Goal: Information Seeking & Learning: Learn about a topic

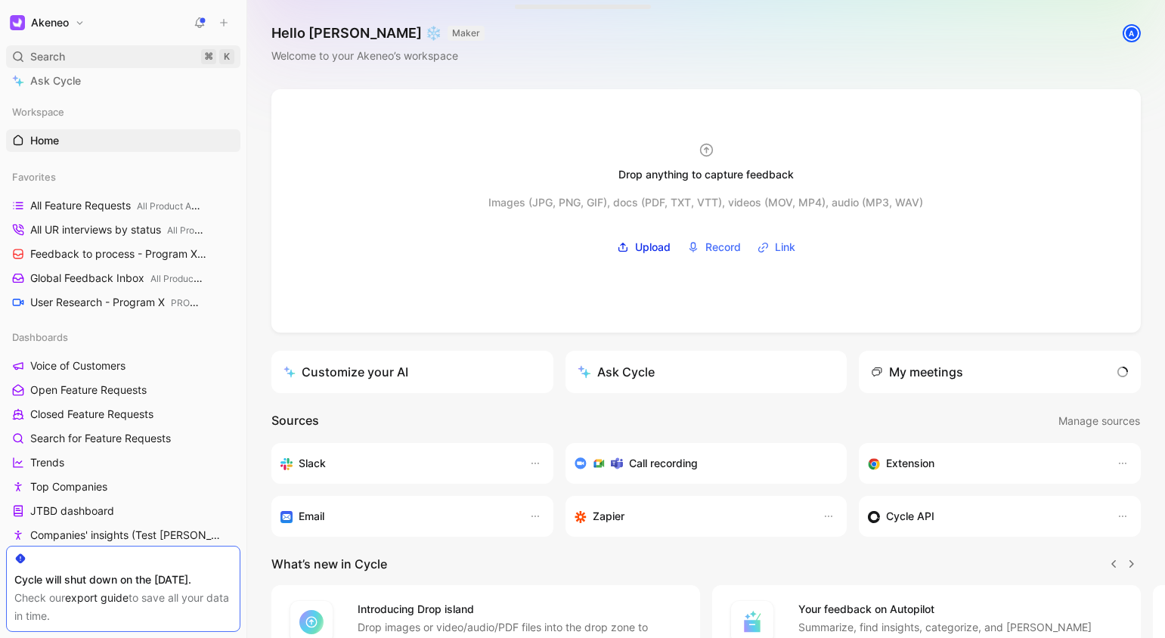
click at [133, 54] on div "Search ⌘ K" at bounding box center [123, 56] width 234 height 23
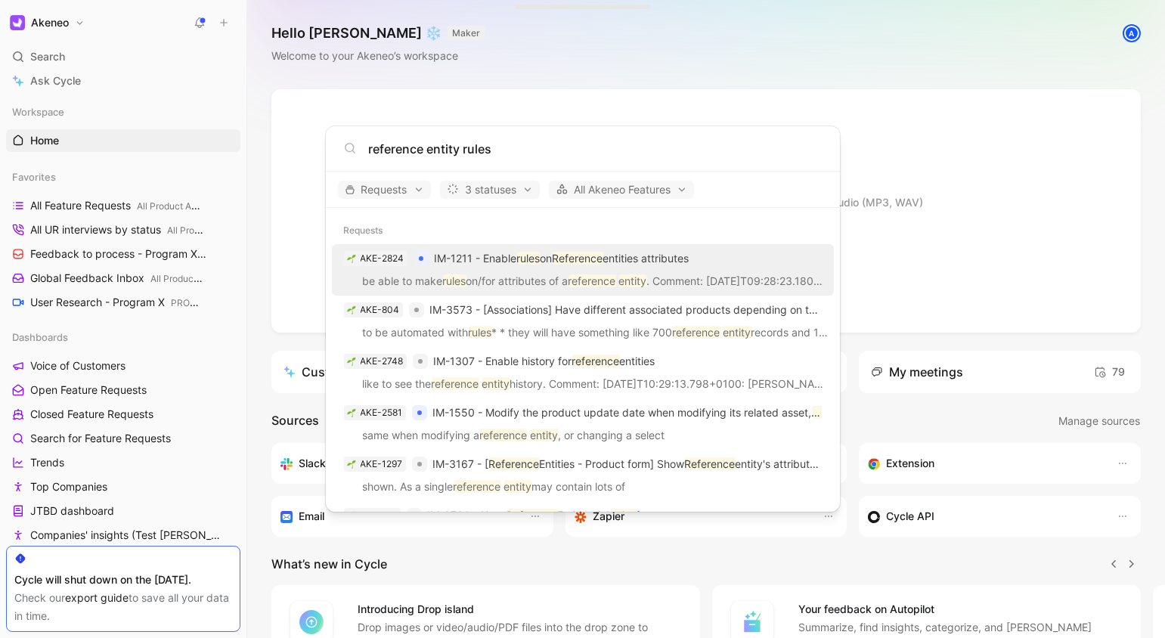
scroll to position [20, 0]
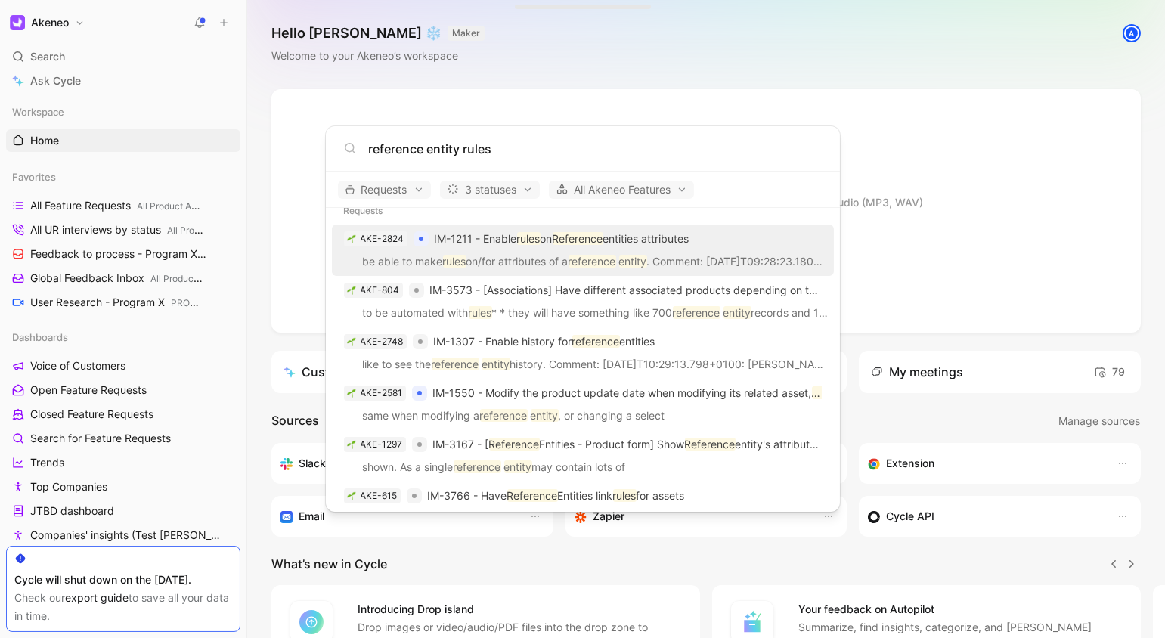
type input "reference entity rules"
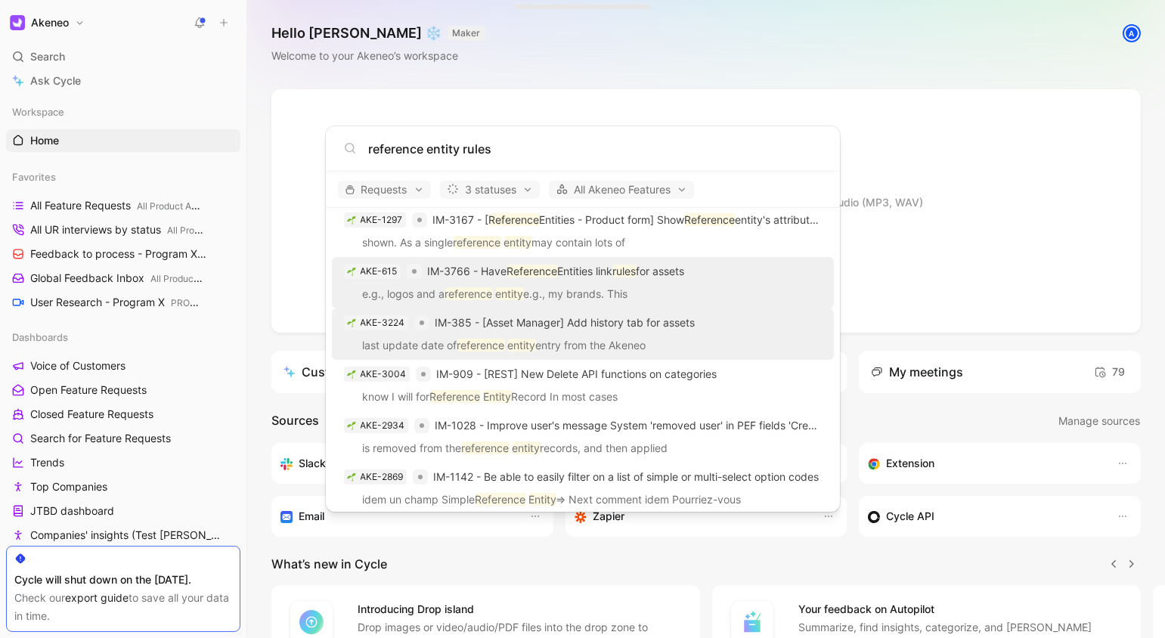
scroll to position [361, 0]
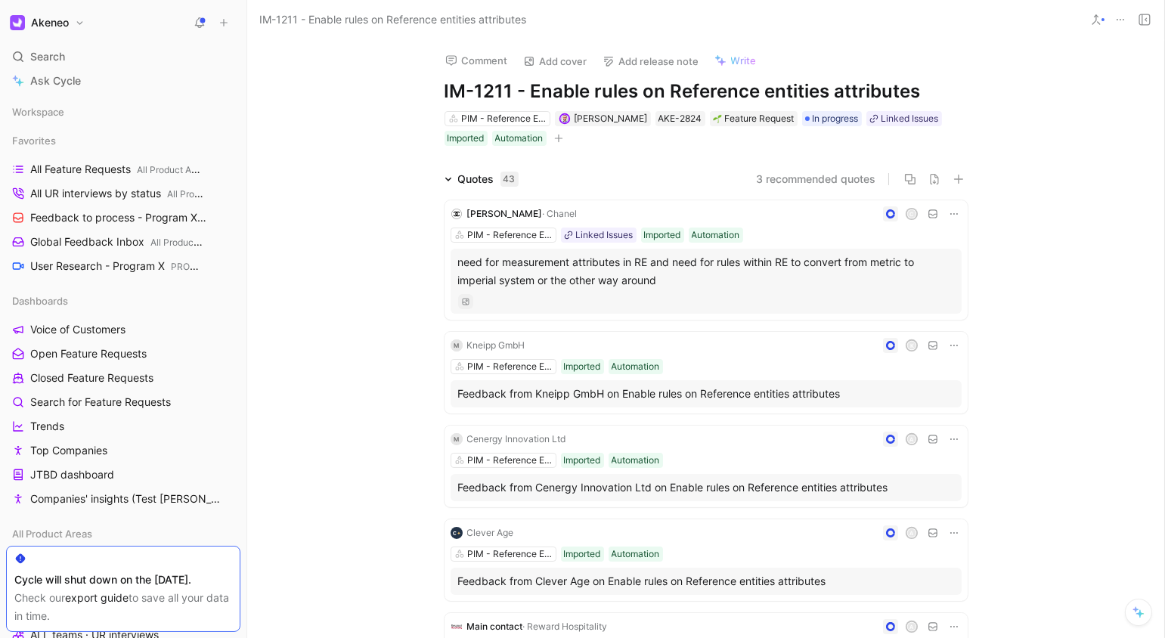
click at [643, 271] on div "need for measurement attributes in RE and need for rules within RE to convert f…" at bounding box center [706, 271] width 496 height 36
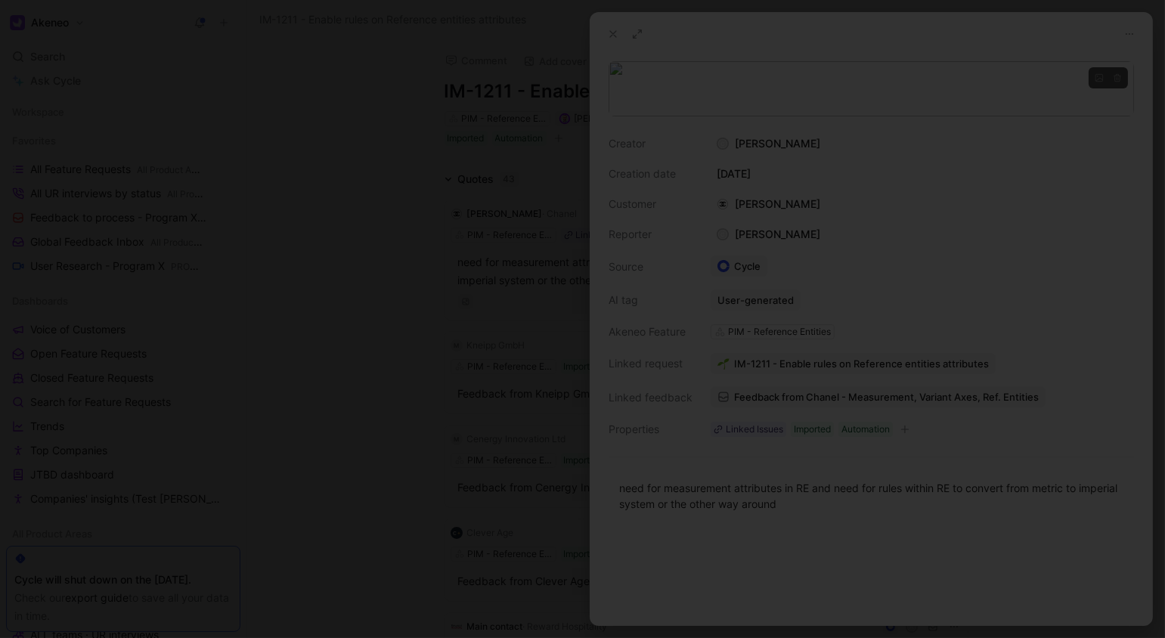
click at [753, 140] on body "Akeneo Search ⌘ K Ask Cycle Workspace Favorites All Feature Requests All Produc…" at bounding box center [582, 319] width 1165 height 638
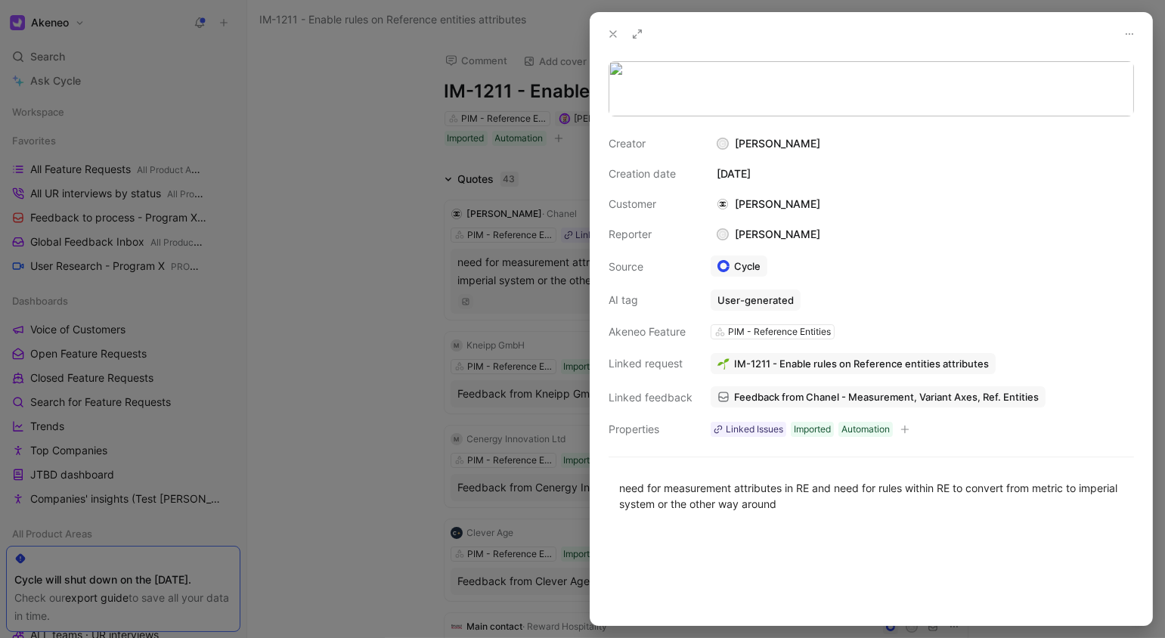
click at [835, 189] on img at bounding box center [582, 319] width 1165 height 638
click at [564, 244] on div at bounding box center [582, 319] width 1165 height 638
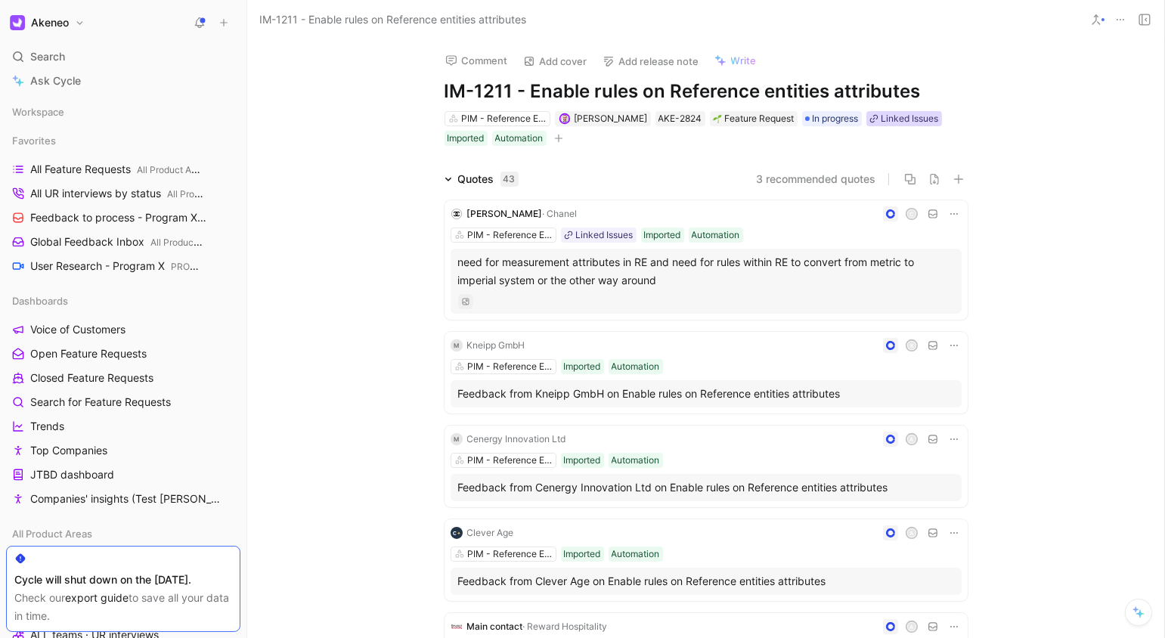
click at [935, 120] on div "Linked Issues" at bounding box center [910, 118] width 57 height 15
click at [917, 173] on input "https://akeneo.atlassian.net/browse/SDS-22543" at bounding box center [925, 180] width 187 height 29
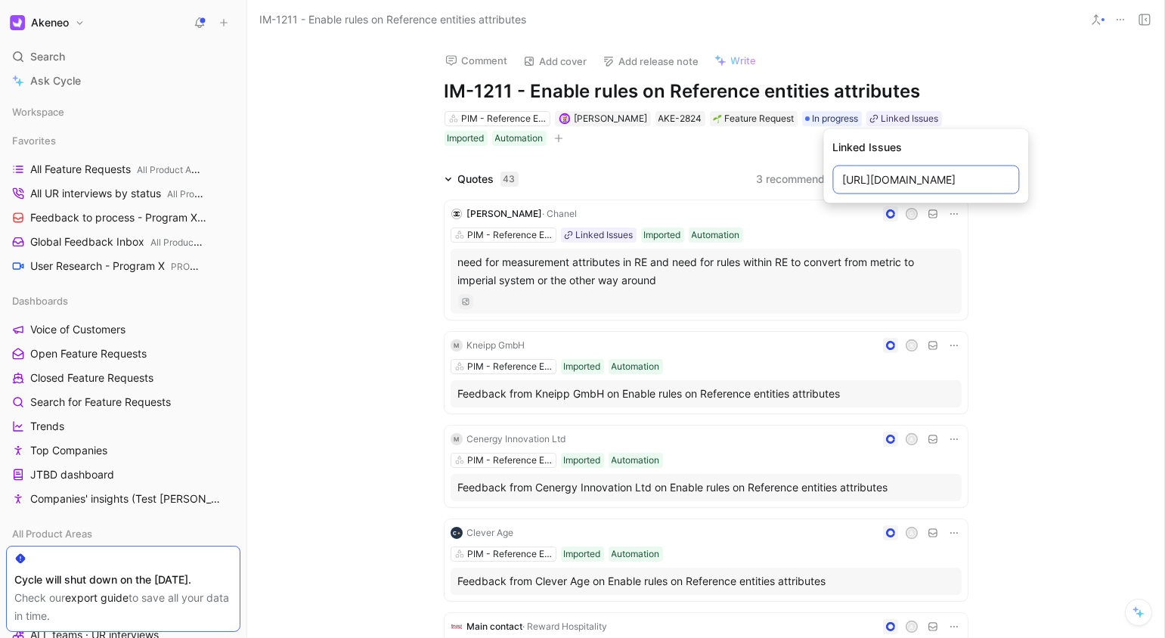
scroll to position [0, 0]
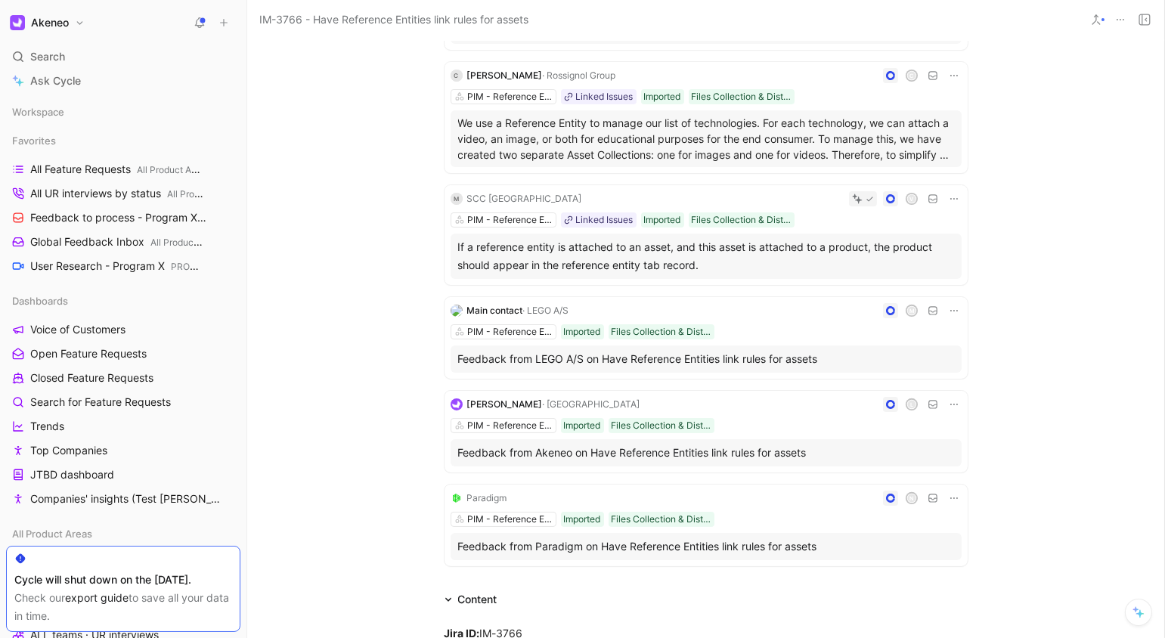
scroll to position [260, 0]
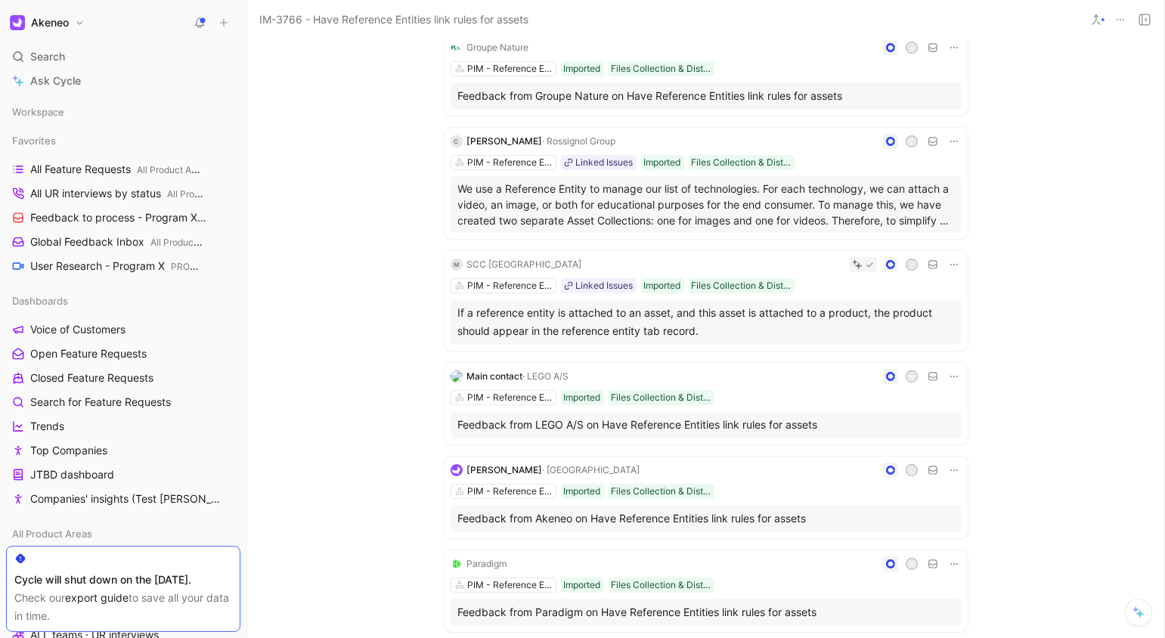
click at [863, 218] on p "We use a Reference Entity to manage our list of technologies. For each technolo…" at bounding box center [706, 205] width 496 height 48
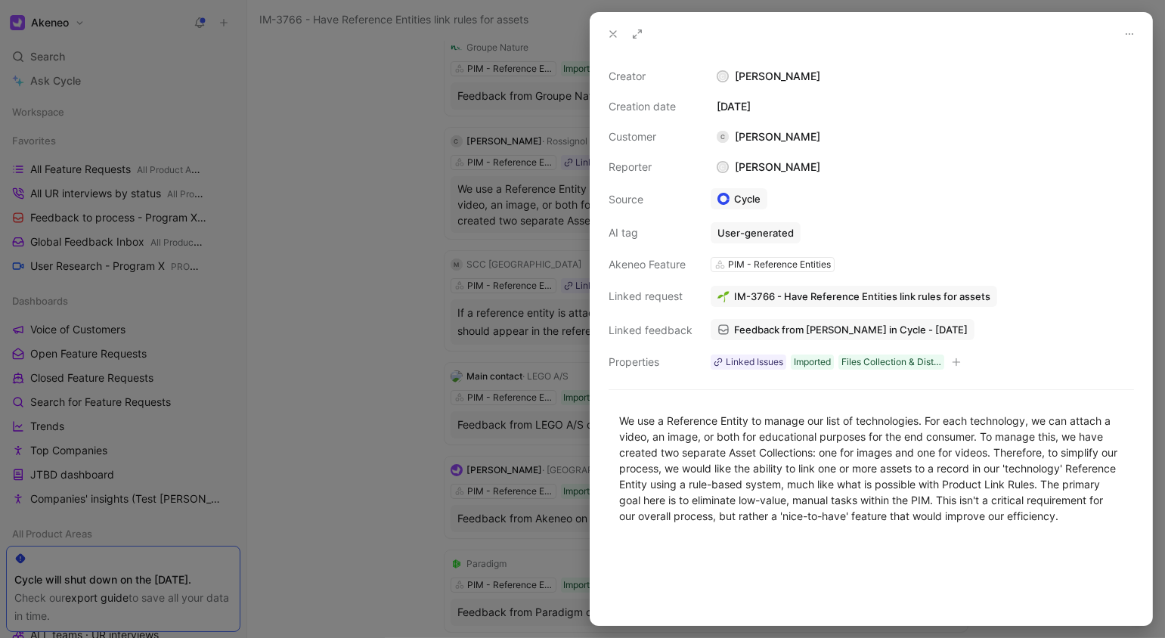
scroll to position [24, 0]
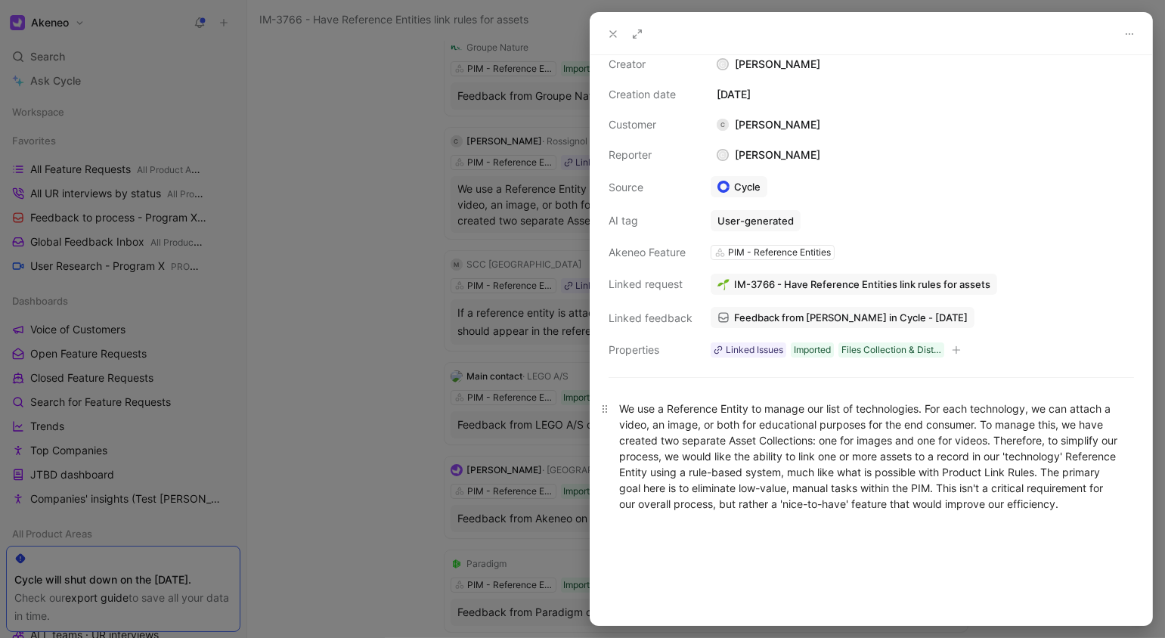
click at [799, 401] on div "We use a Reference Entity to manage our list of technologies. For each technolo…" at bounding box center [871, 456] width 504 height 111
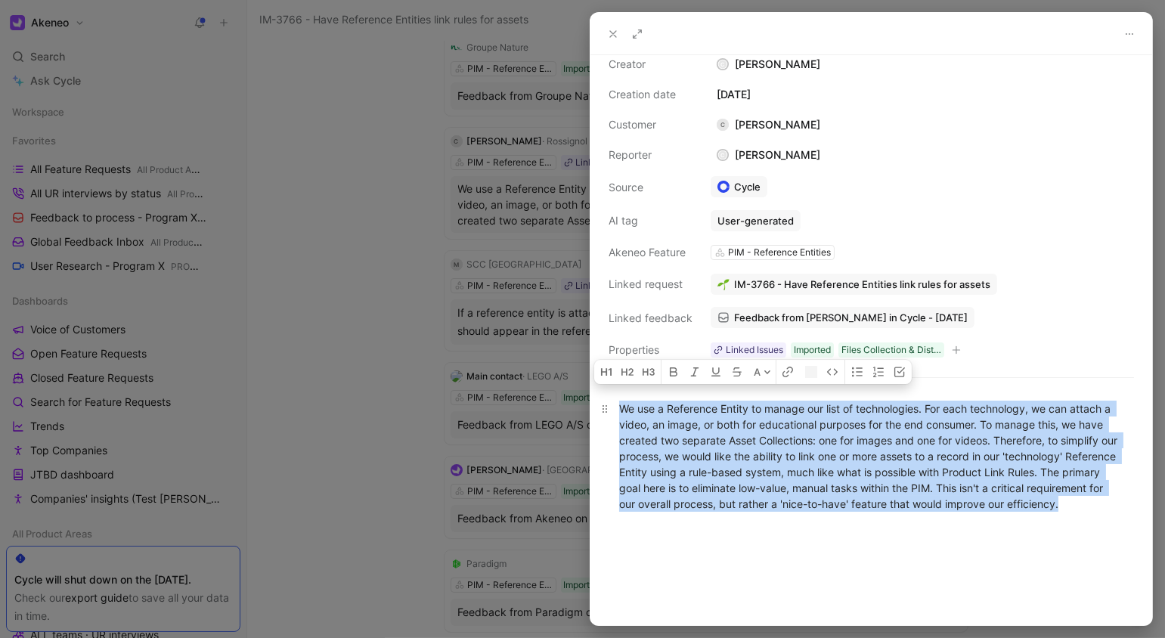
click at [799, 401] on div "We use a Reference Entity to manage our list of technologies. For each technolo…" at bounding box center [871, 456] width 504 height 111
copy div "We use a Reference Entity to manage our list of technologies. For each technolo…"
click at [573, 569] on div at bounding box center [582, 319] width 1165 height 638
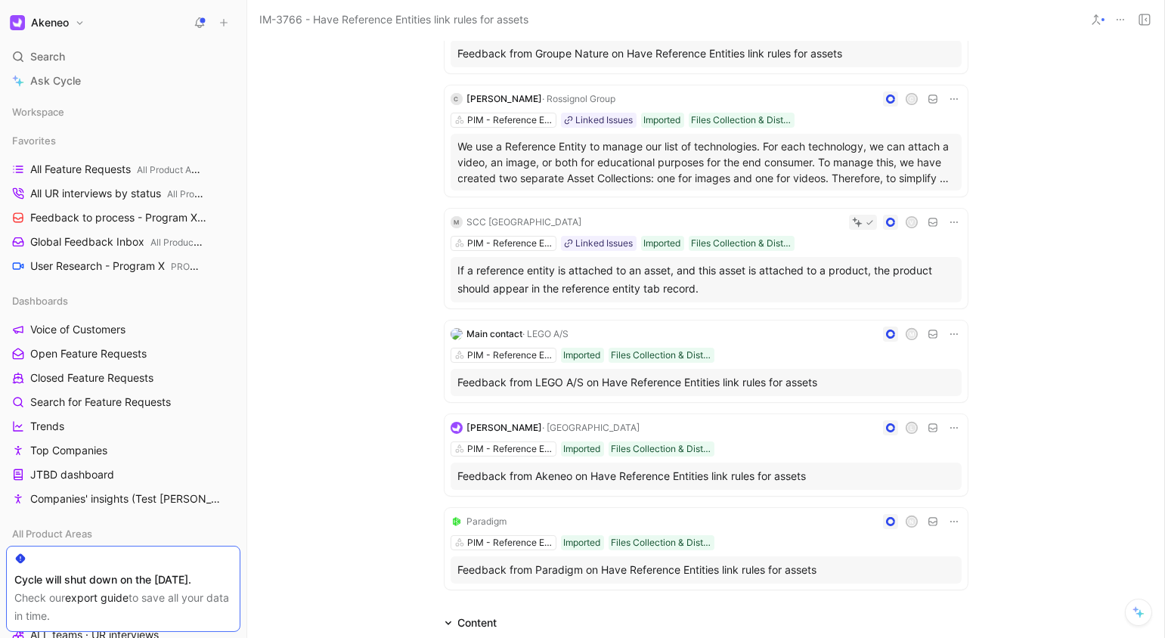
scroll to position [342, 0]
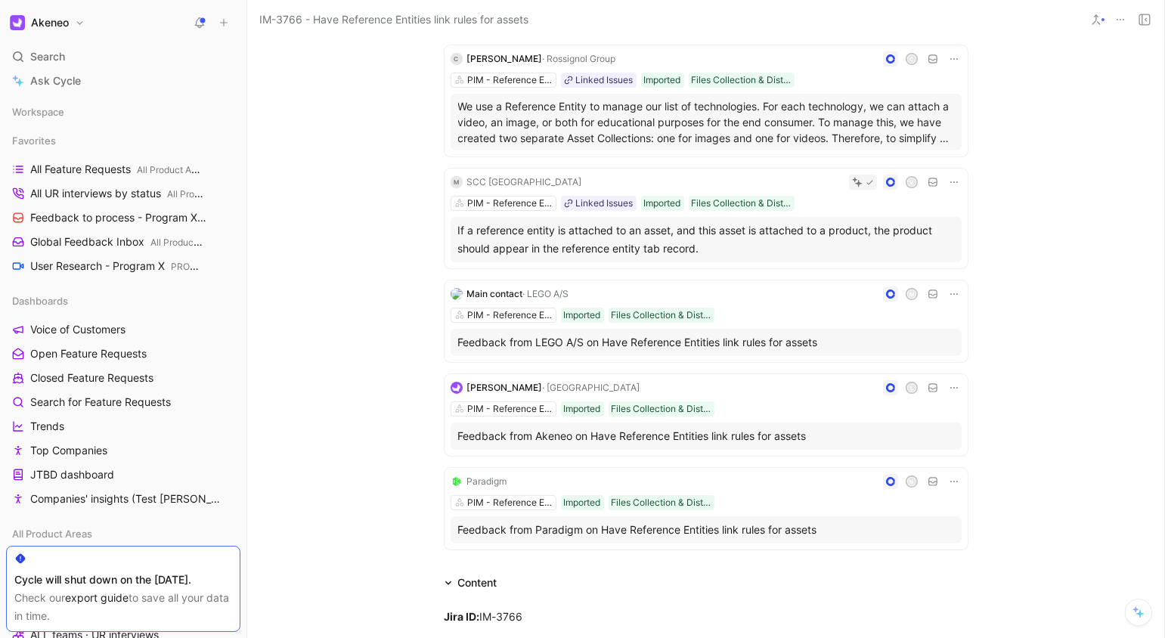
click at [756, 238] on div "If a reference entity is attached to an asset, and this asset is attached to a …" at bounding box center [706, 240] width 496 height 36
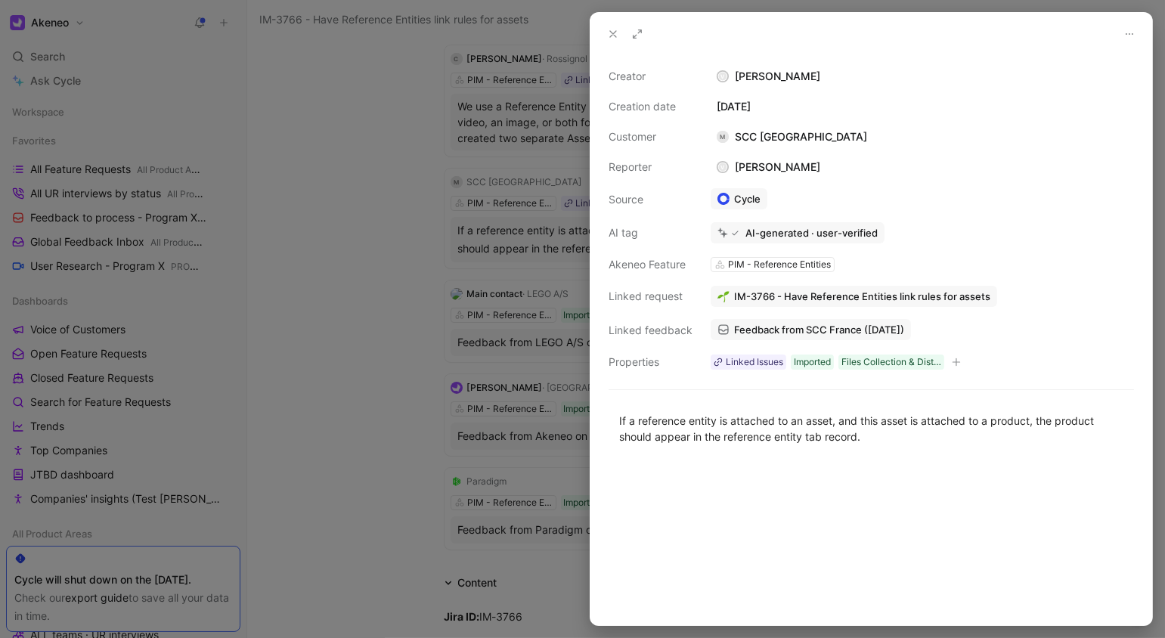
click at [519, 454] on div at bounding box center [582, 319] width 1165 height 638
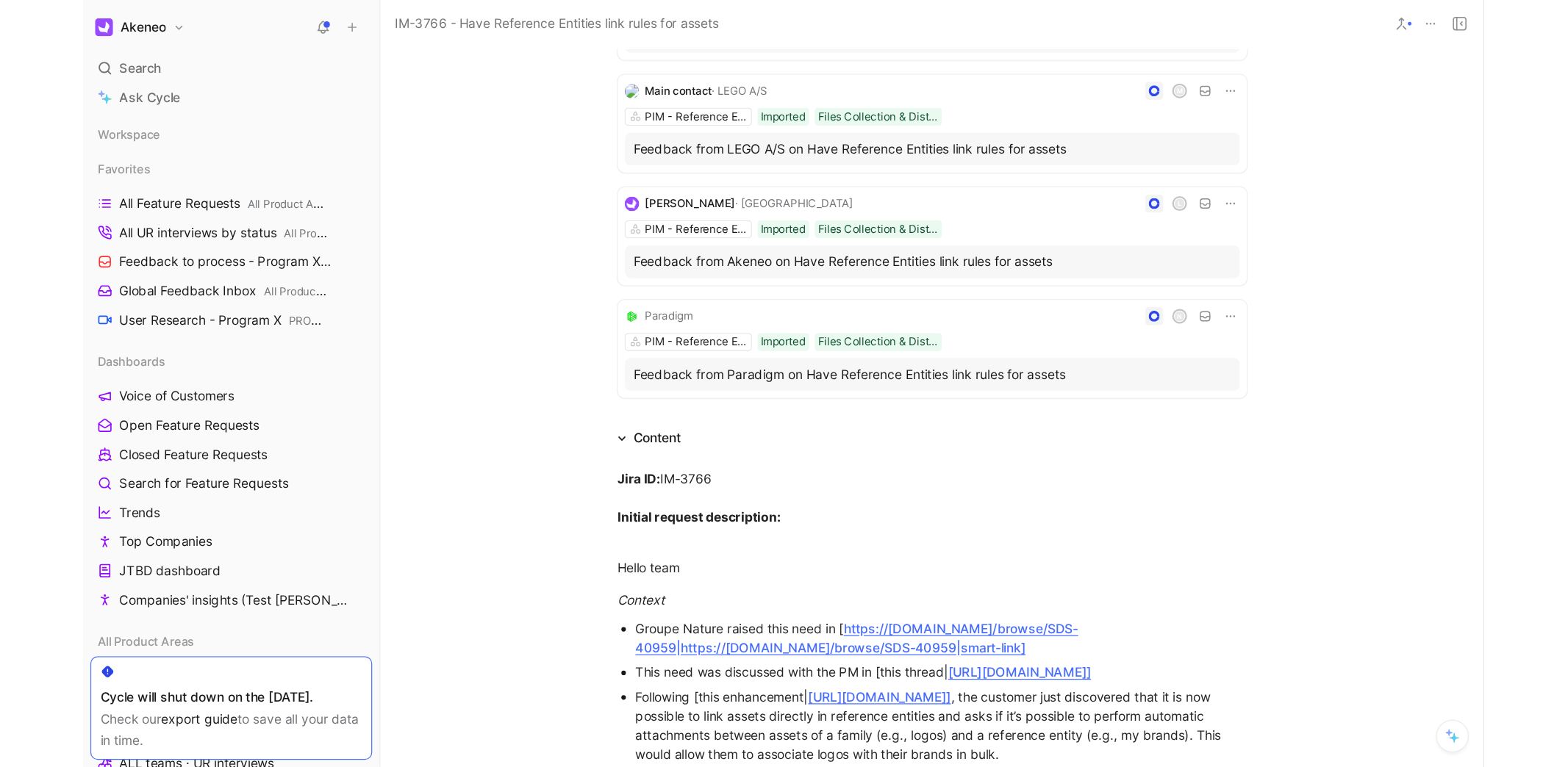
scroll to position [709, 0]
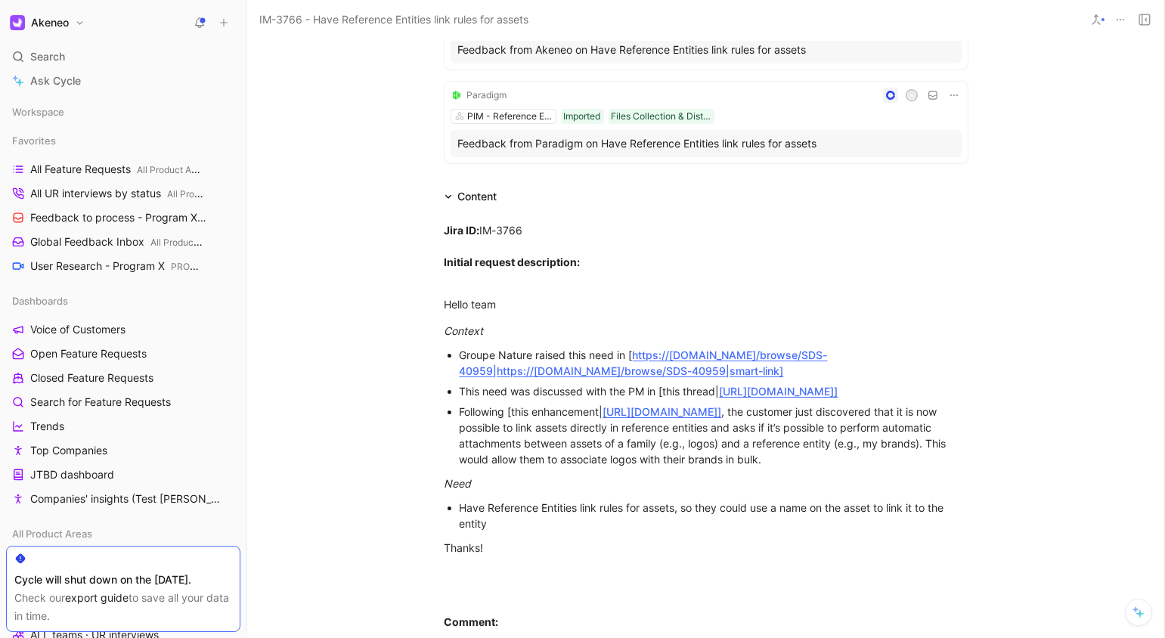
click at [806, 532] on div "Have Reference Entities link rules for assets, so they could use a name on the …" at bounding box center [714, 516] width 508 height 32
click at [848, 532] on div "Have Reference Entities link rules for assets, so they could use a name on the …" at bounding box center [714, 516] width 508 height 32
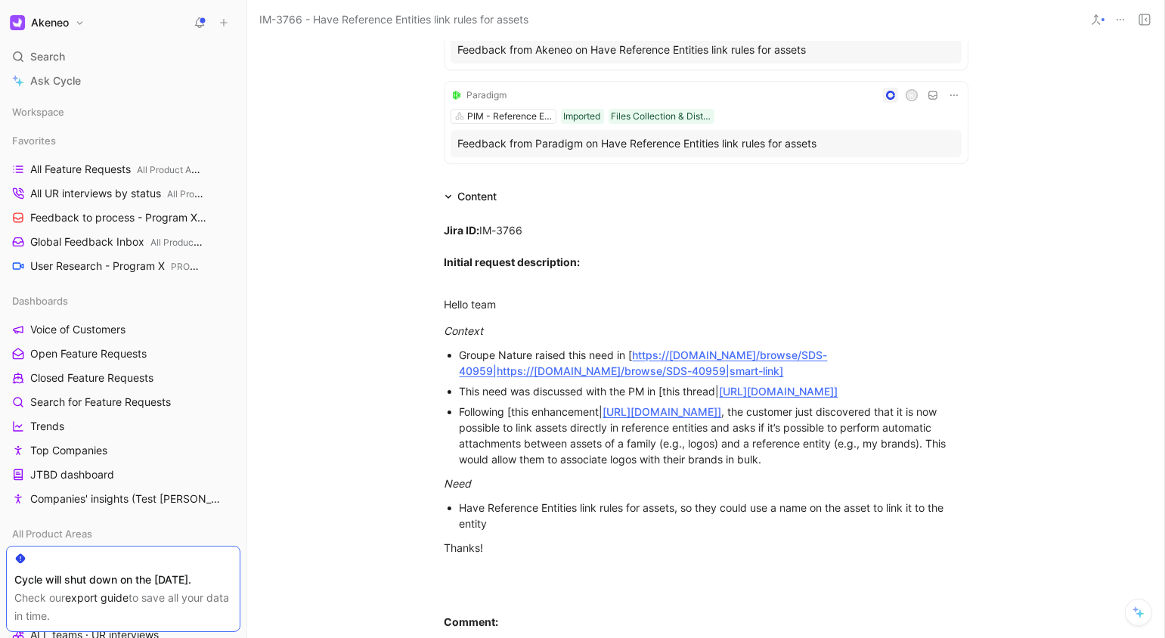
click at [848, 532] on div "Have Reference Entities link rules for assets, so they could use a name on the …" at bounding box center [714, 516] width 508 height 32
click at [884, 532] on div "Have Reference Entities link rules for assets, so they could use a name on the …" at bounding box center [714, 516] width 508 height 32
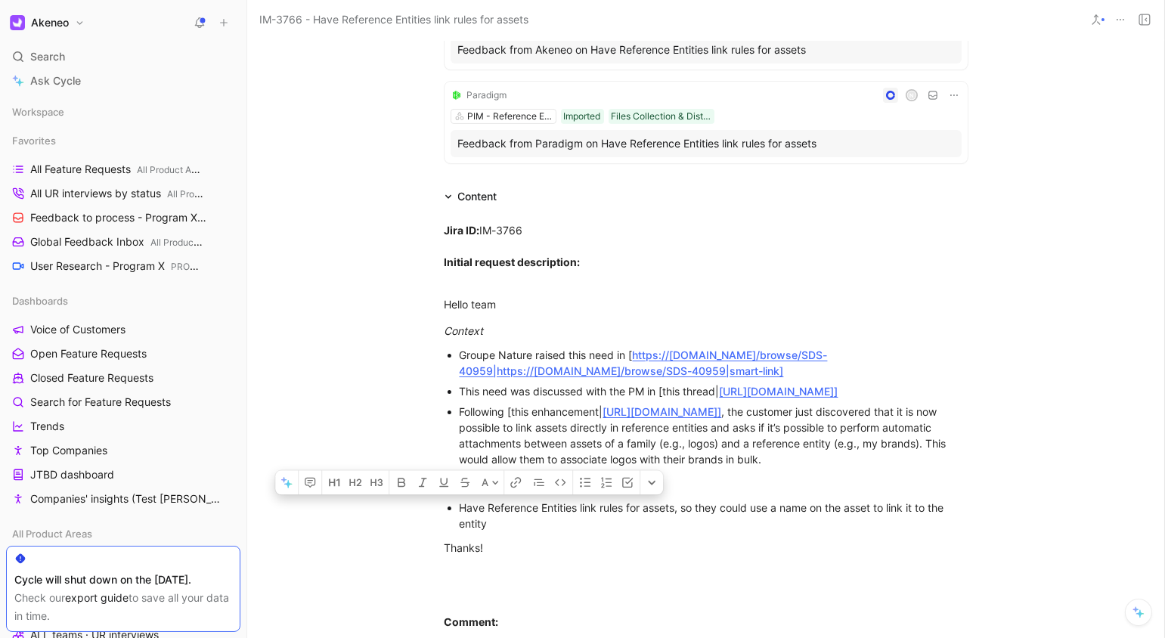
click at [884, 532] on div "Have Reference Entities link rules for assets, so they could use a name on the …" at bounding box center [714, 516] width 508 height 32
click at [895, 532] on div "Have Reference Entities link rules for assets, so they could use a name on the …" at bounding box center [714, 516] width 508 height 32
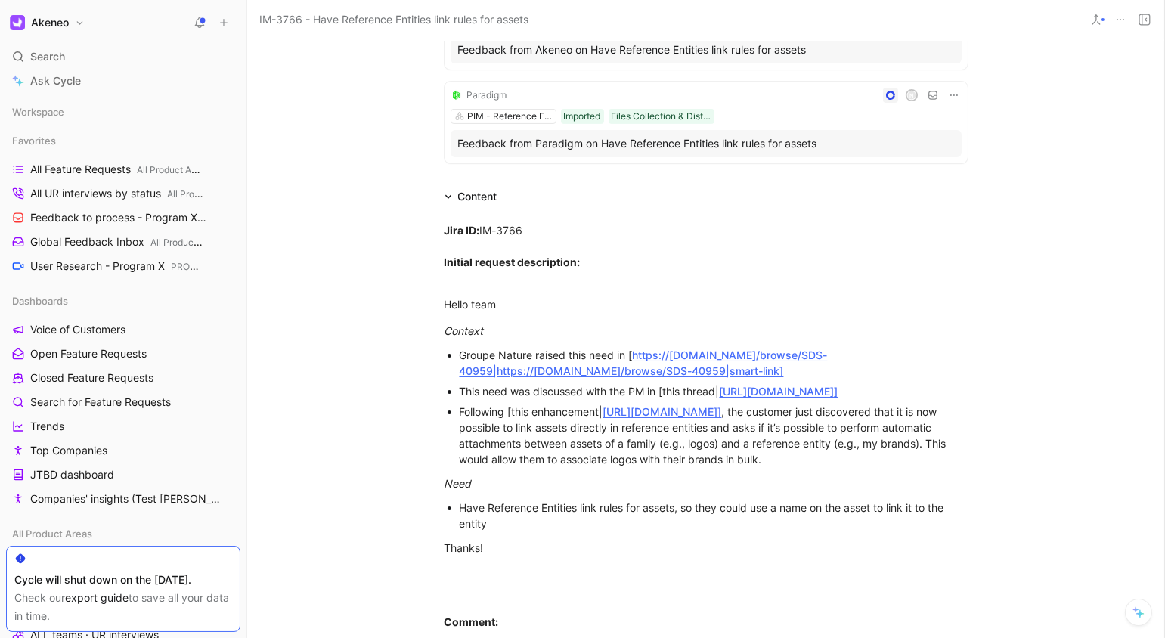
click at [895, 532] on div "Have Reference Entities link rules for assets, so they could use a name on the …" at bounding box center [714, 516] width 508 height 32
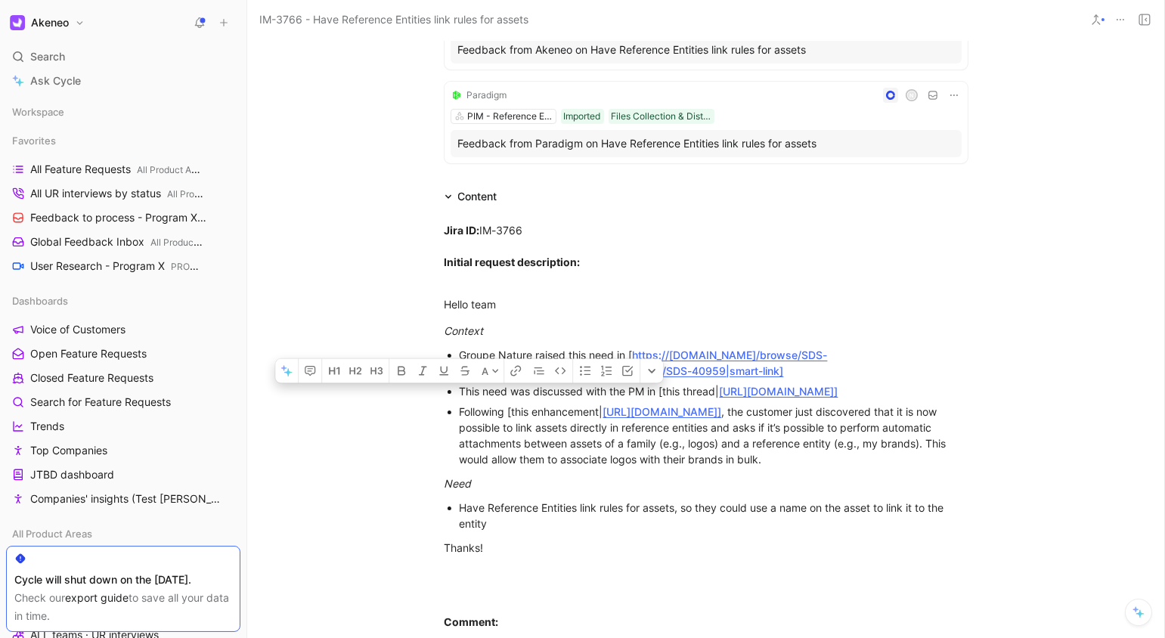
drag, startPoint x: 889, startPoint y: 548, endPoint x: 436, endPoint y: 432, distance: 467.6
click at [436, 432] on div "Jira ID: IM-3766 Initial request description: Hello team Context Groupe Nature …" at bounding box center [705, 535] width 917 height 658
click at [492, 467] on div "Following [this enhancement| [URL][DOMAIN_NAME]] , the customer just discovered…" at bounding box center [714, 436] width 508 height 64
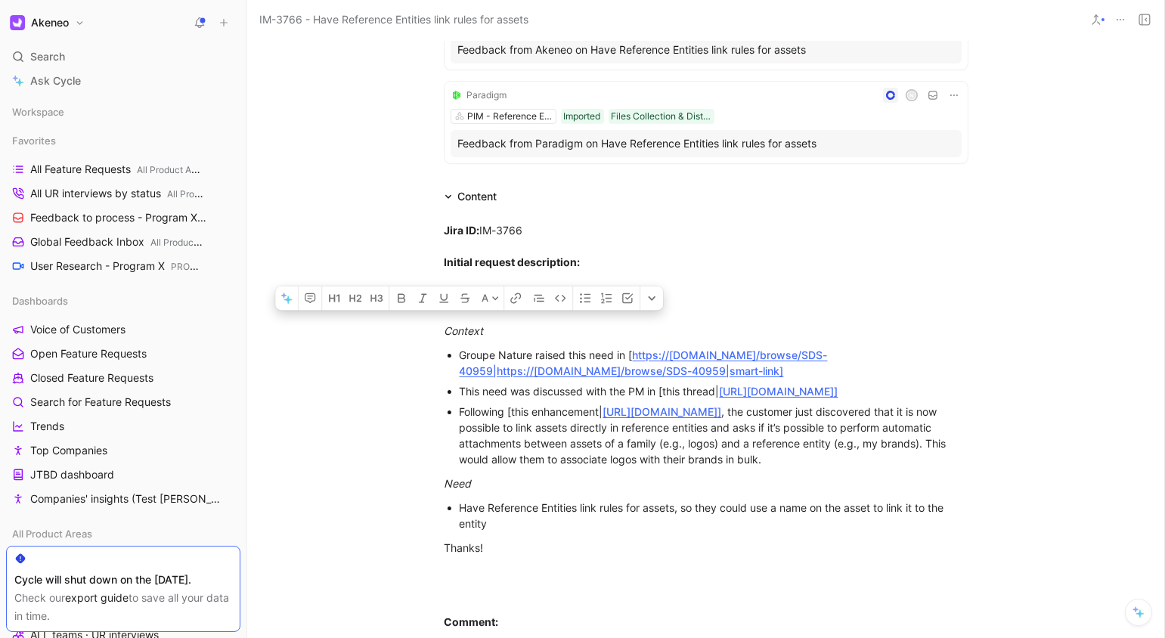
drag, startPoint x: 456, startPoint y: 353, endPoint x: 579, endPoint y: 549, distance: 231.4
click at [579, 549] on div "Jira ID: IM-3766 Initial request description: Hello team Context Groupe Nature …" at bounding box center [705, 535] width 917 height 658
click at [545, 496] on p "Need" at bounding box center [706, 483] width 581 height 25
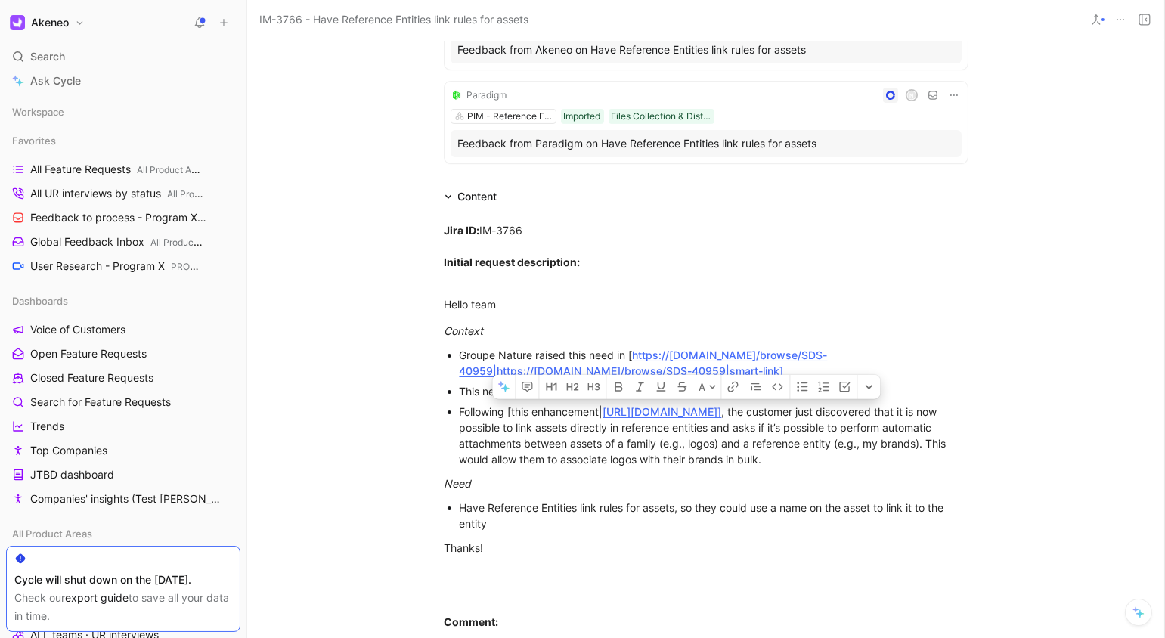
drag, startPoint x: 890, startPoint y: 439, endPoint x: 898, endPoint y: 556, distance: 118.2
click at [898, 556] on div "Jira ID: IM-3766 Initial request description: Hello team Context Groupe Nature …" at bounding box center [705, 535] width 917 height 658
copy div "the customer just discovered that it is now possible to link assets directly in…"
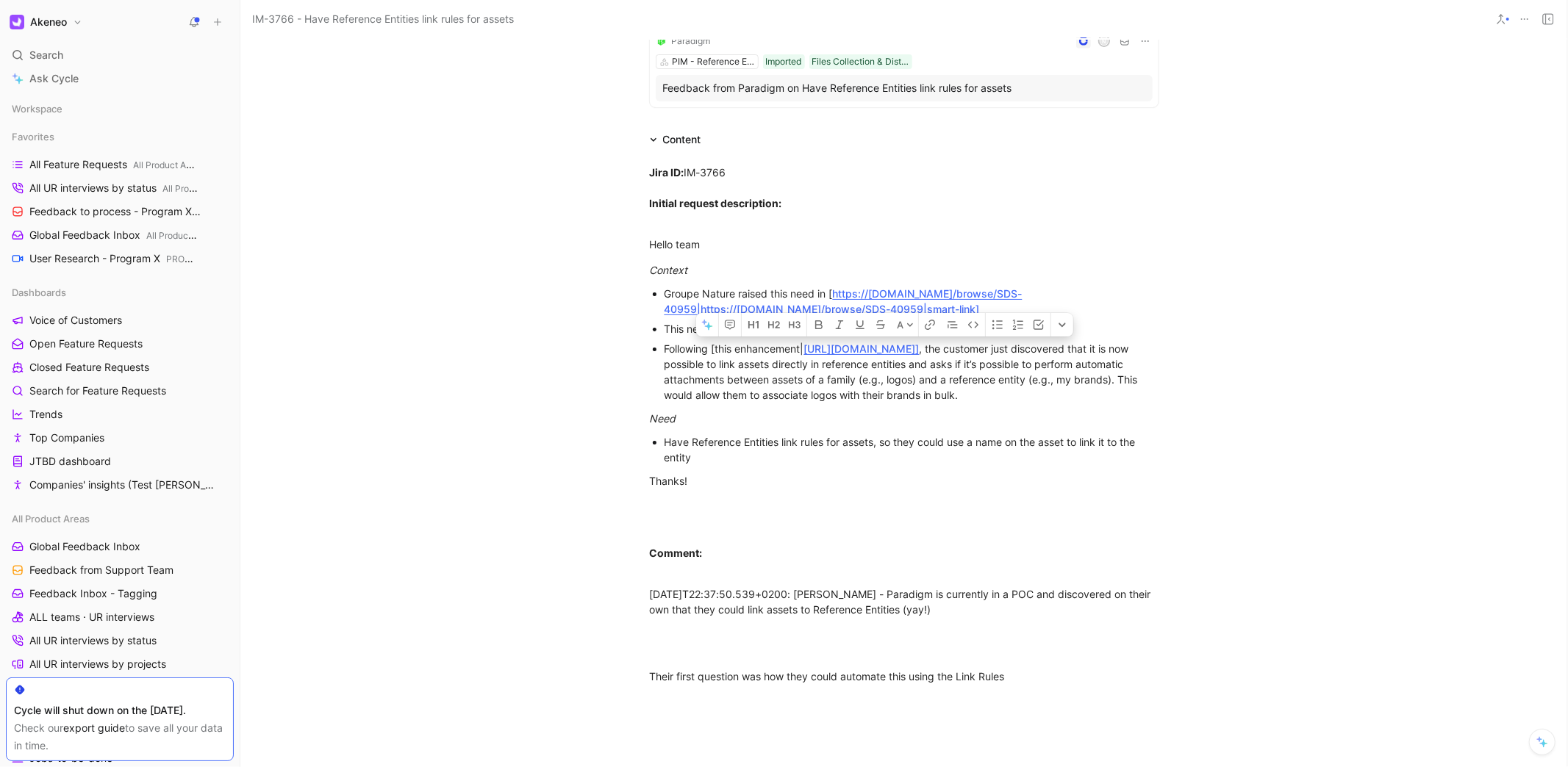
scroll to position [821, 0]
